Goal: Information Seeking & Learning: Learn about a topic

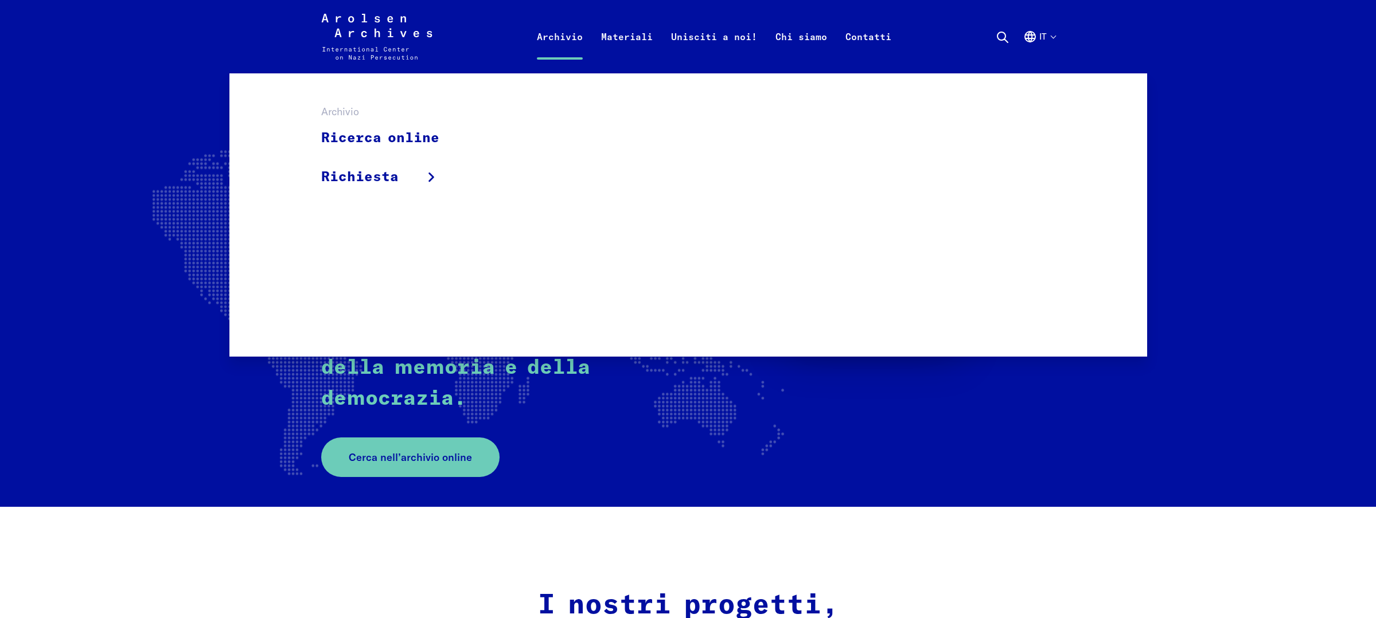
click at [586, 41] on link "Archivio" at bounding box center [560, 51] width 64 height 46
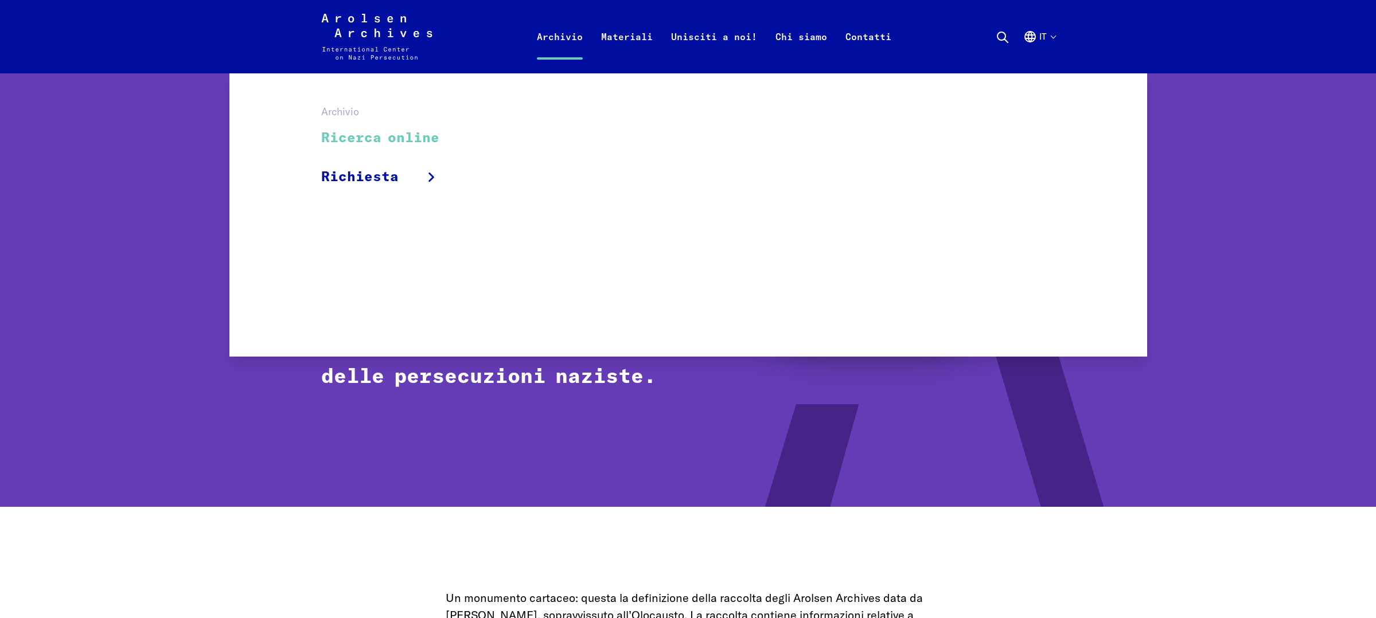
click at [404, 145] on link "Ricerca online" at bounding box center [387, 138] width 133 height 38
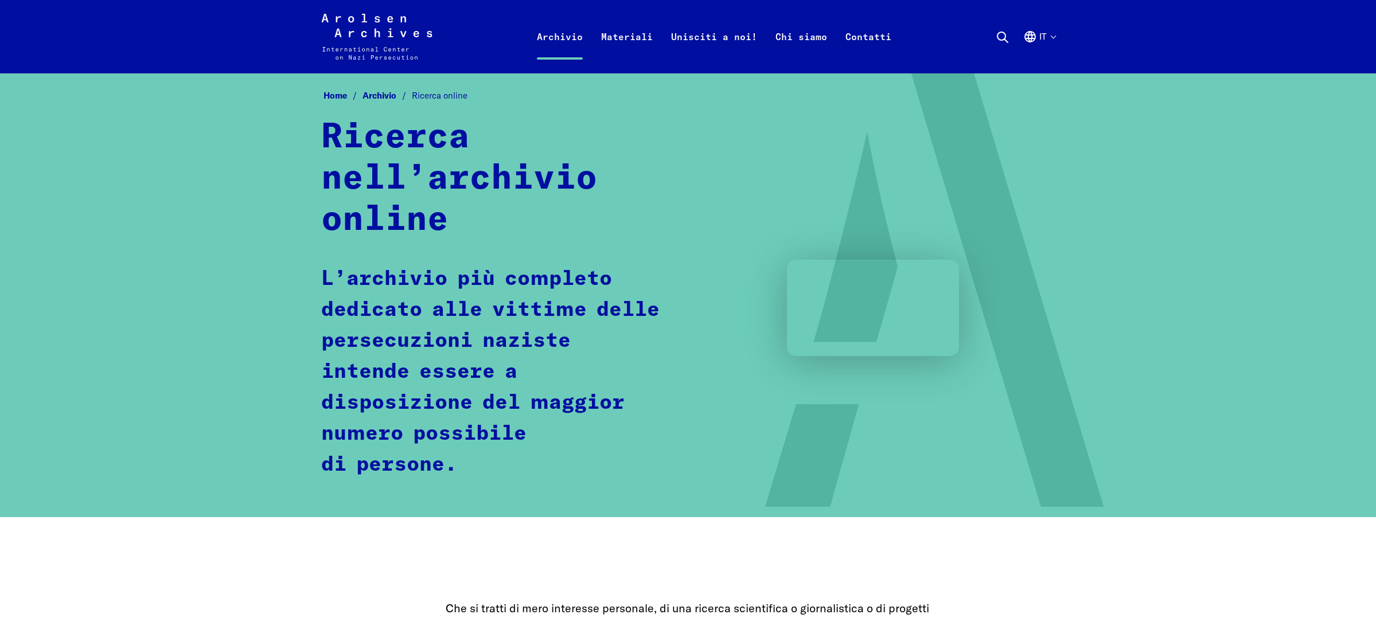
click at [392, 33] on icon "Arolsen Archives - Centro internazionale sulle persecuzioni naziste | Torna all…" at bounding box center [376, 37] width 111 height 46
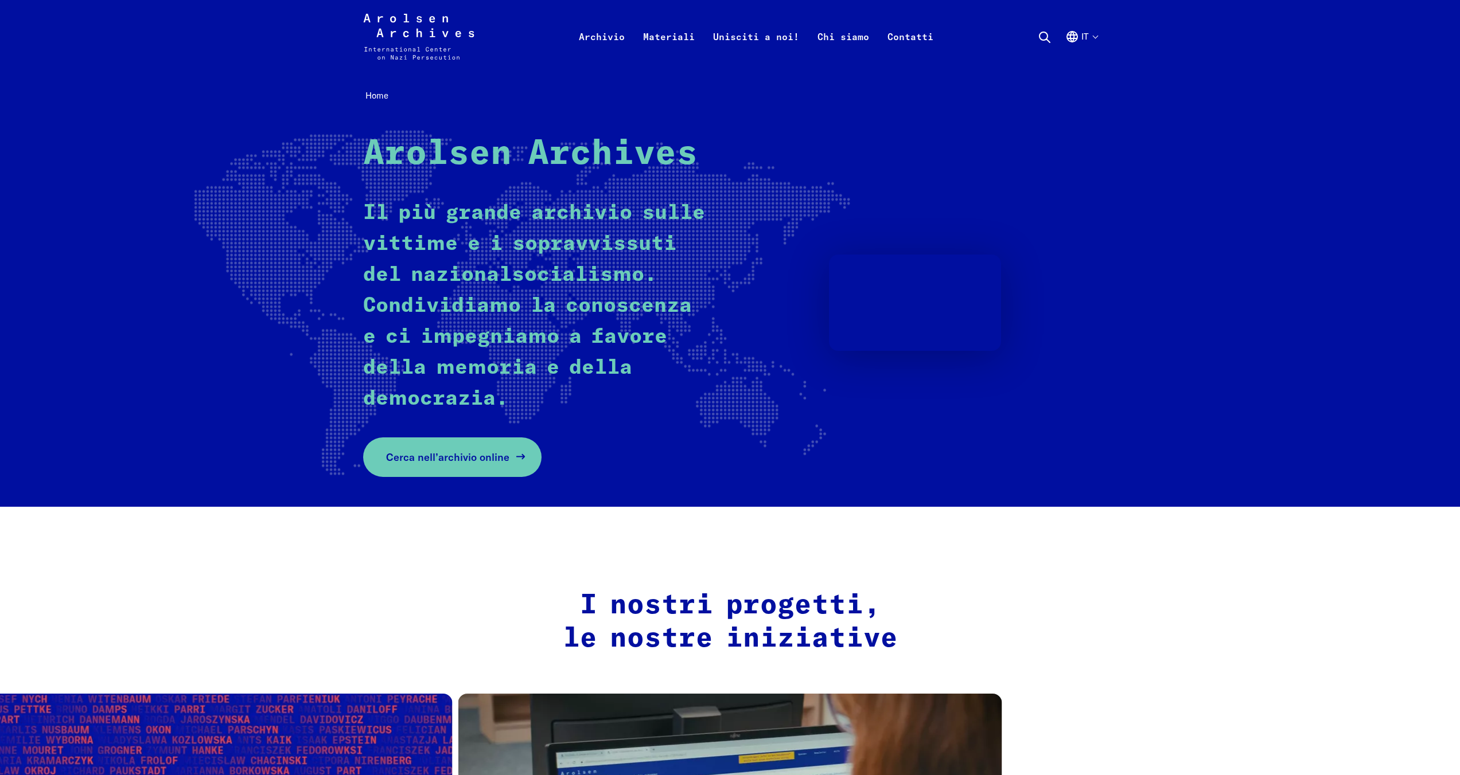
click at [501, 459] on span "Cerca nell’archivio online" at bounding box center [447, 457] width 123 height 15
